Goal: Transaction & Acquisition: Purchase product/service

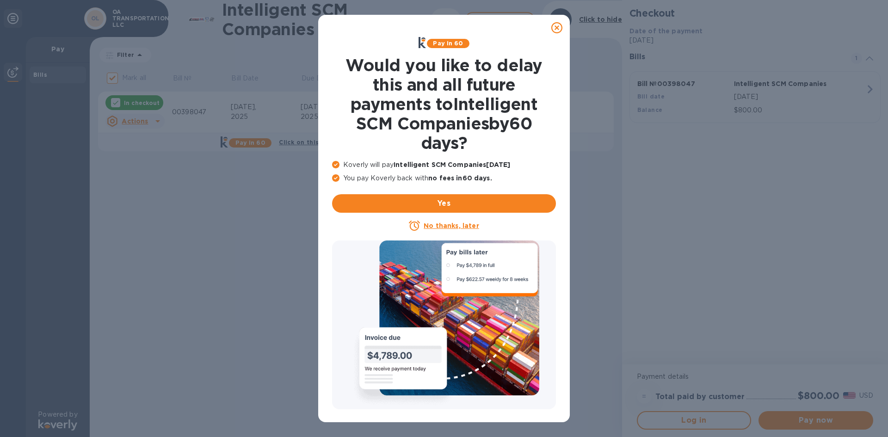
click at [558, 27] on icon at bounding box center [557, 27] width 11 height 11
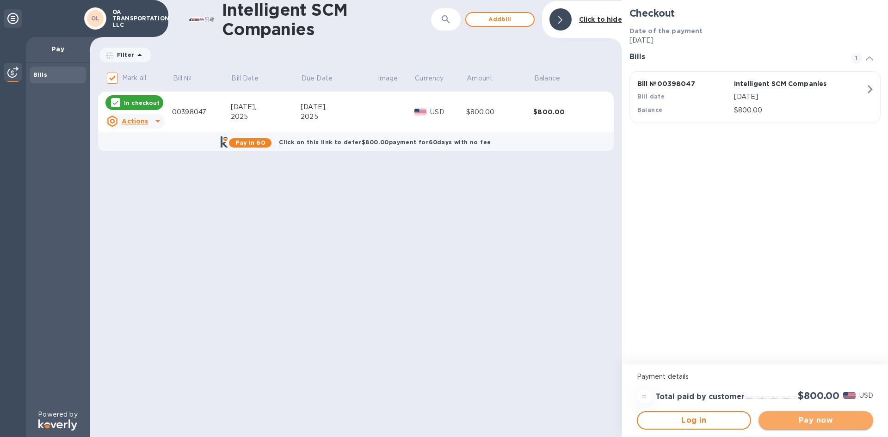
click at [817, 420] on span "Pay now" at bounding box center [816, 420] width 100 height 11
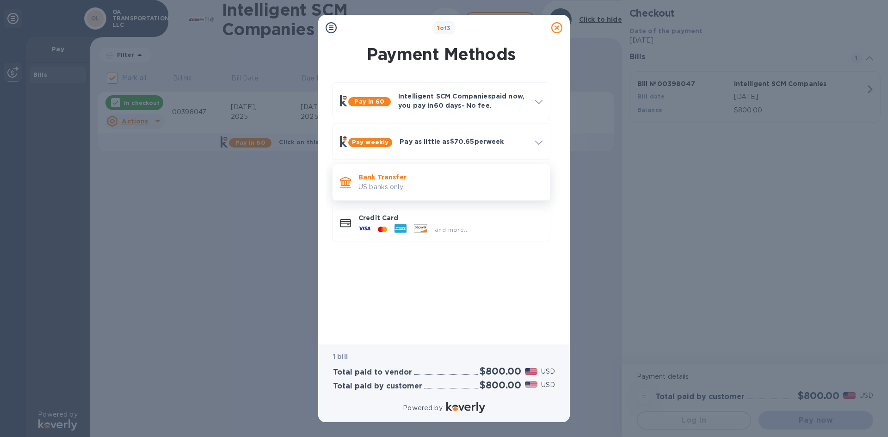
click at [393, 182] on p "US banks only." at bounding box center [451, 187] width 184 height 10
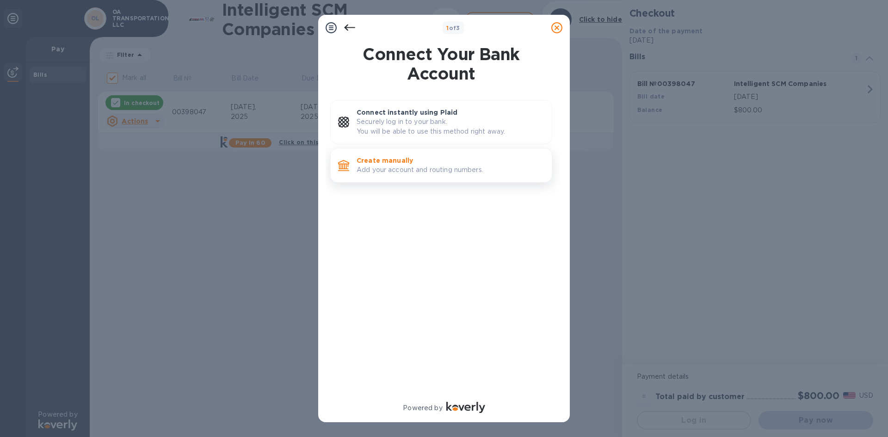
click at [402, 173] on p "Add your account and routing numbers." at bounding box center [451, 170] width 188 height 10
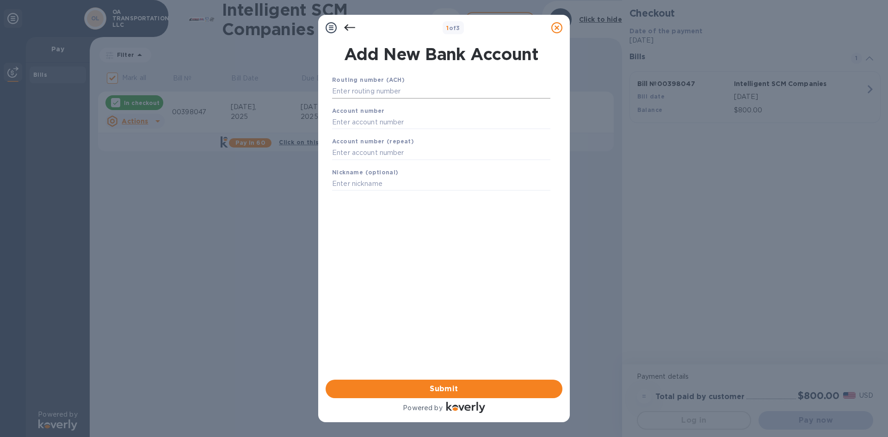
click at [408, 91] on input "text" at bounding box center [441, 92] width 218 height 14
click at [760, 220] on div "1 of 3 Add New Bank Account Routing number (ACH) Account number Account number …" at bounding box center [444, 218] width 888 height 437
click at [367, 87] on input "text" at bounding box center [441, 92] width 218 height 14
paste input "121000358"
type input "121000358"
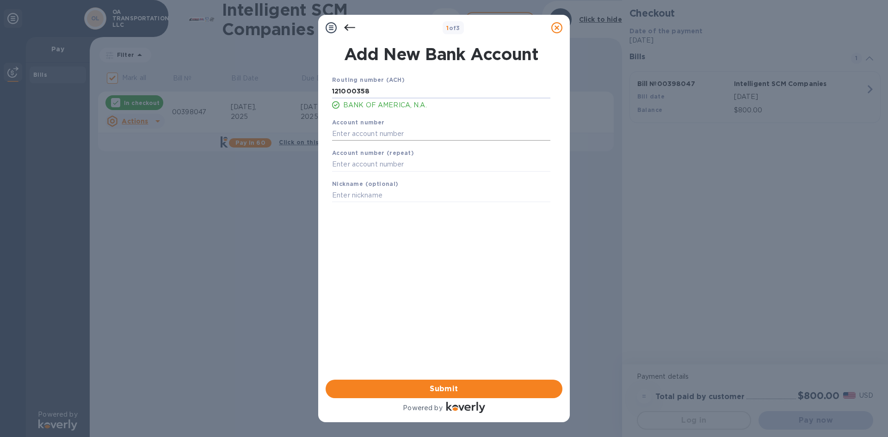
click at [385, 133] on input "text" at bounding box center [441, 134] width 218 height 14
type input "Bank of America"
click at [365, 169] on input "text" at bounding box center [441, 165] width 218 height 14
paste input "325127304351"
type input "325127304351"
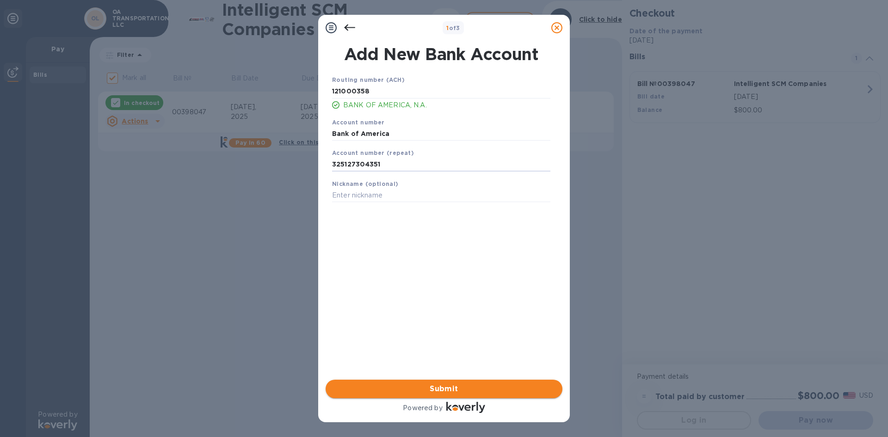
click at [477, 390] on span "Submit" at bounding box center [444, 389] width 222 height 11
click at [422, 168] on input "325127304351" at bounding box center [441, 165] width 218 height 14
drag, startPoint x: 397, startPoint y: 133, endPoint x: 308, endPoint y: 130, distance: 88.4
click at [308, 130] on div "1 of 3 Add New Bank Account Routing number (ACH) [US_BANK_ROUTING_MICR] BANK OF…" at bounding box center [444, 218] width 888 height 437
paste input "325127304351"
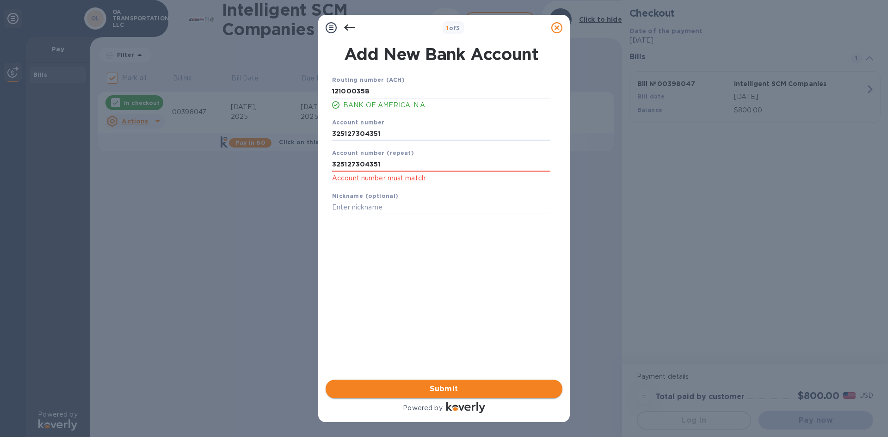
type input "325127304351"
click at [458, 388] on span "Submit" at bounding box center [444, 389] width 222 height 11
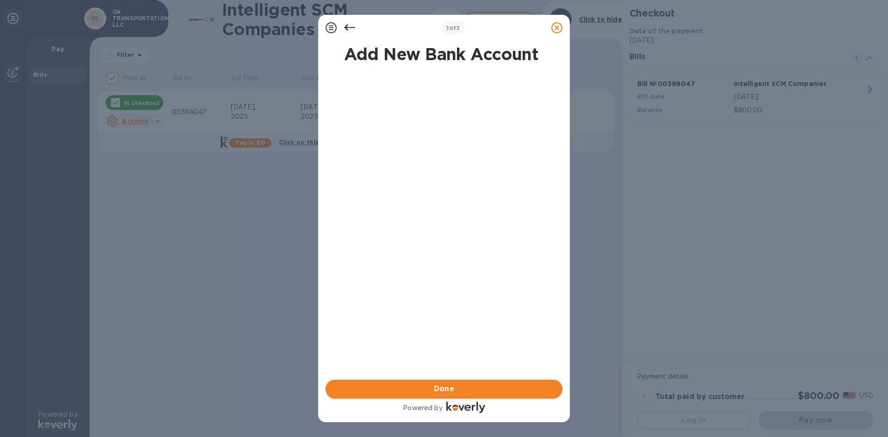
click at [442, 388] on span "Done" at bounding box center [444, 389] width 21 height 11
